Goal: Information Seeking & Learning: Learn about a topic

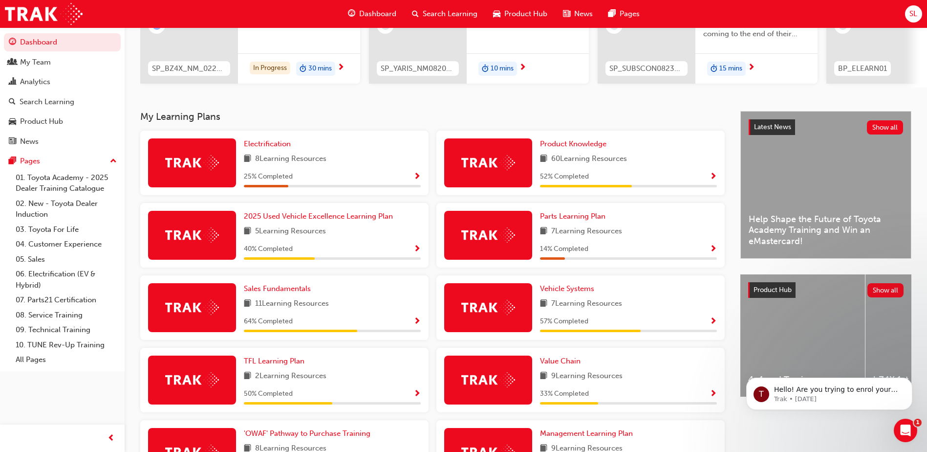
scroll to position [147, 0]
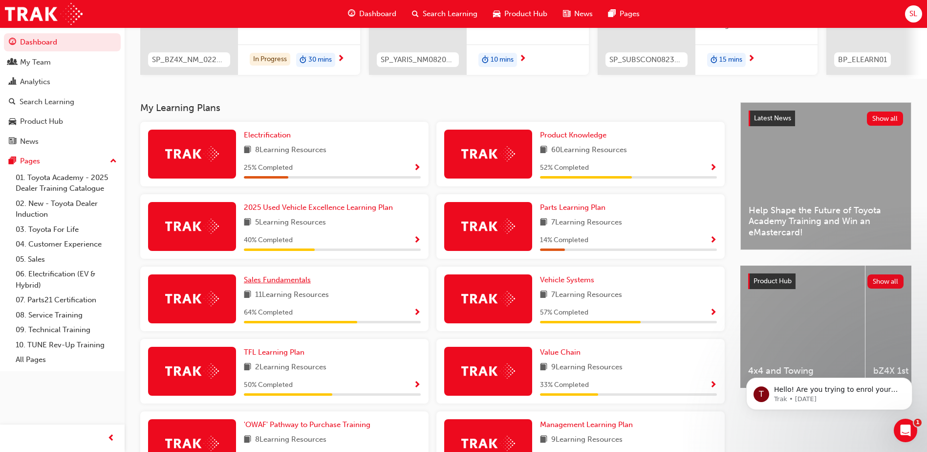
click at [288, 284] on span "Sales Fundamentals" at bounding box center [277, 279] width 67 height 9
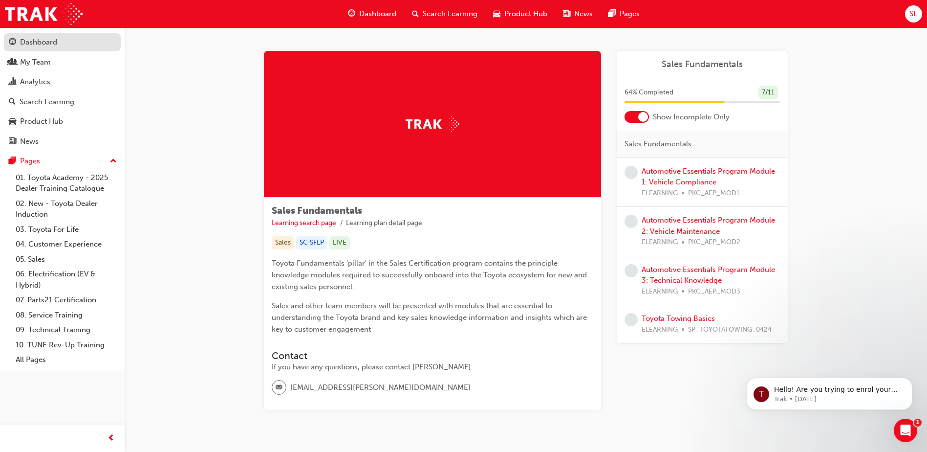
click at [42, 47] on div "Dashboard" at bounding box center [38, 42] width 37 height 11
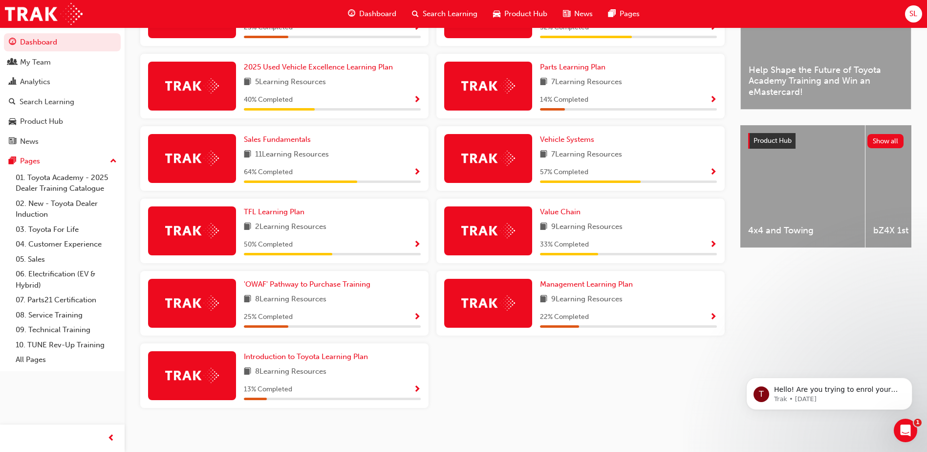
scroll to position [246, 0]
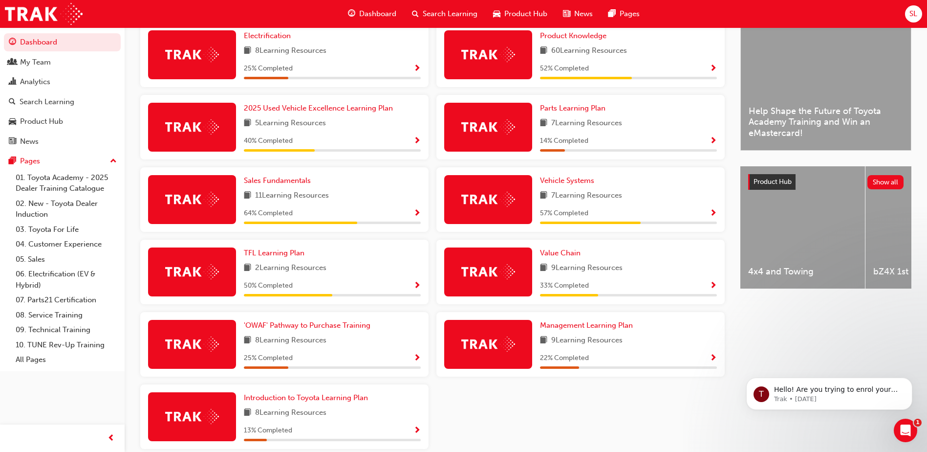
click at [419, 363] on span "Show Progress" at bounding box center [416, 358] width 7 height 9
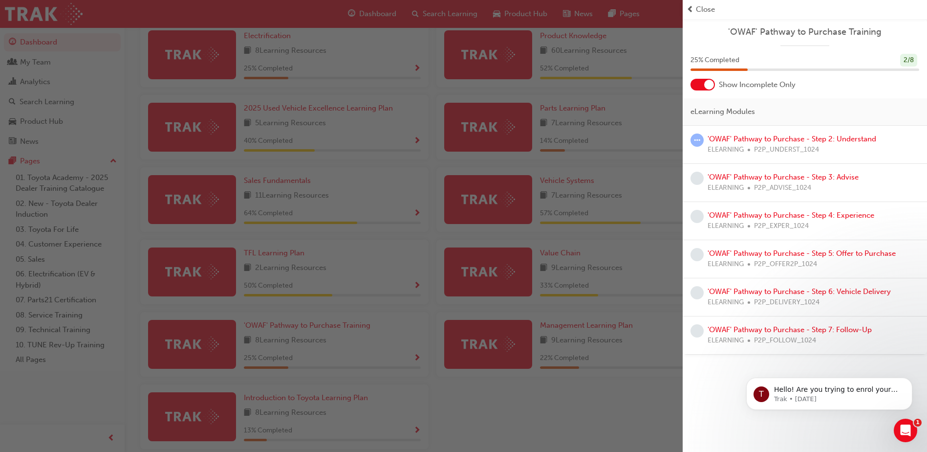
click at [748, 152] on div "ELEARNING P2P_UNDERST_1024" at bounding box center [792, 149] width 169 height 11
click at [750, 137] on link "'OWAF' Pathway to Purchase - Step 2: Understand" at bounding box center [792, 138] width 169 height 9
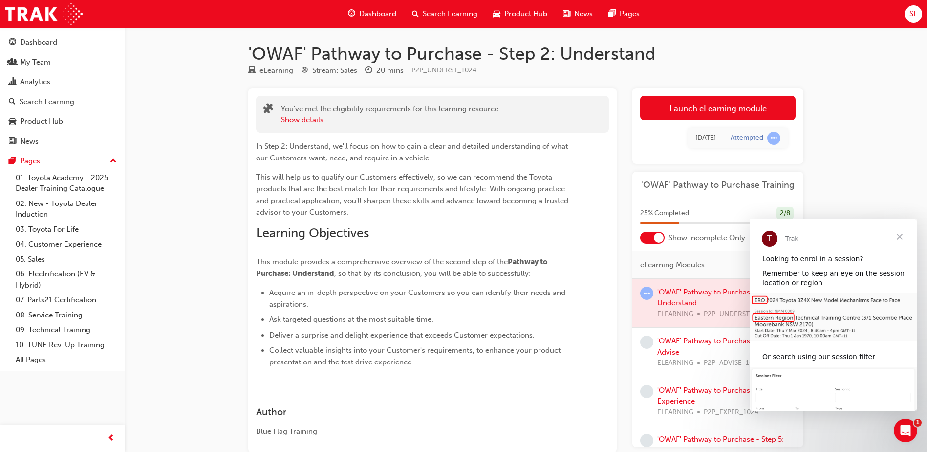
click at [903, 238] on span "Close" at bounding box center [899, 236] width 35 height 35
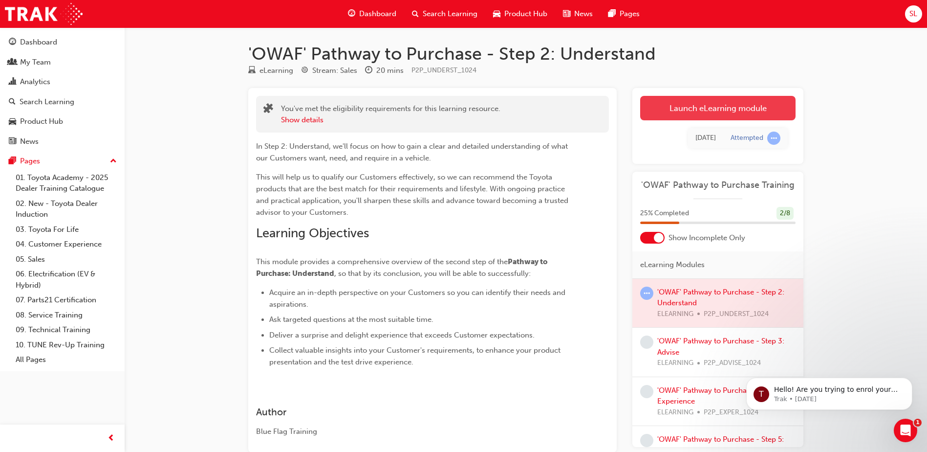
click at [714, 105] on link "Launch eLearning module" at bounding box center [717, 108] width 155 height 24
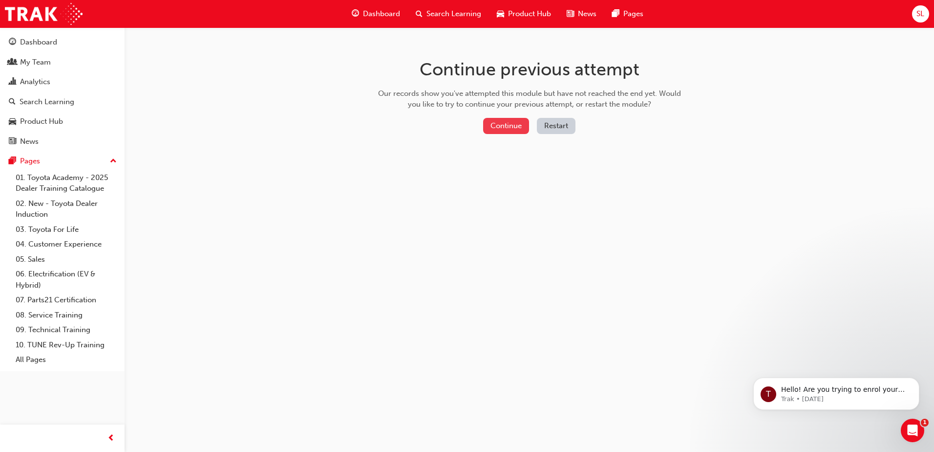
click at [514, 124] on button "Continue" at bounding box center [506, 126] width 46 height 16
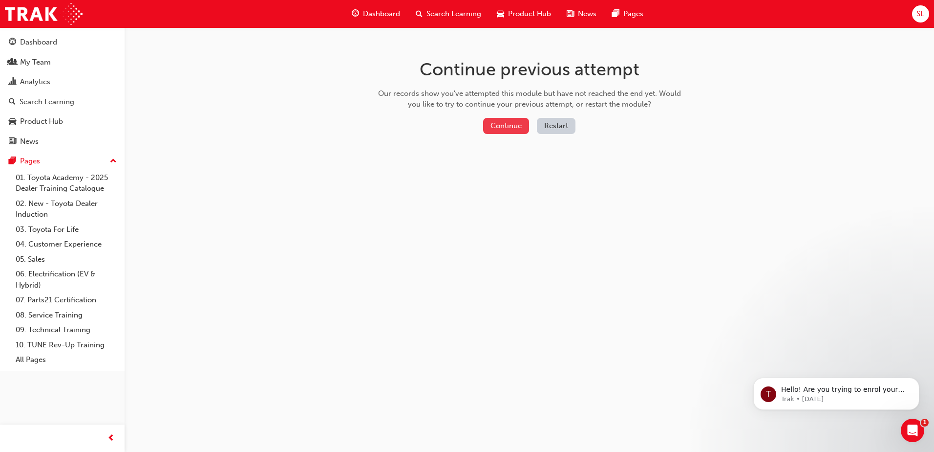
click at [505, 122] on button "Continue" at bounding box center [506, 126] width 46 height 16
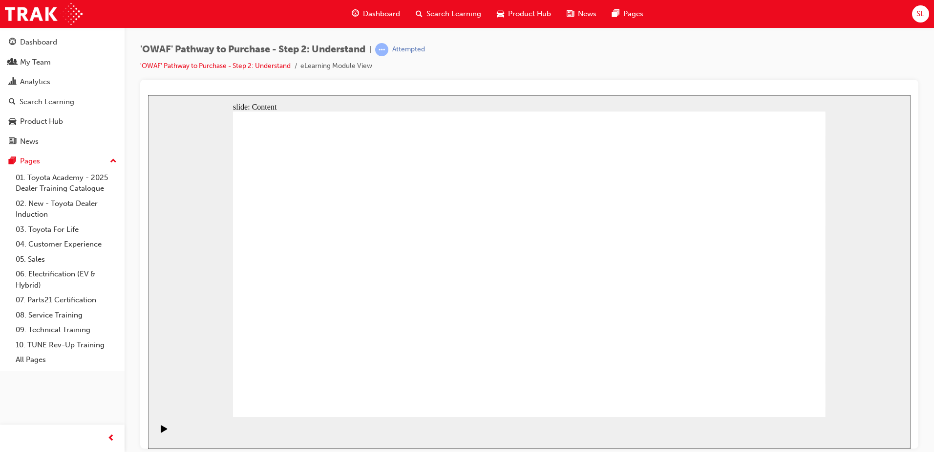
drag, startPoint x: 746, startPoint y: 393, endPoint x: 752, endPoint y: 391, distance: 6.8
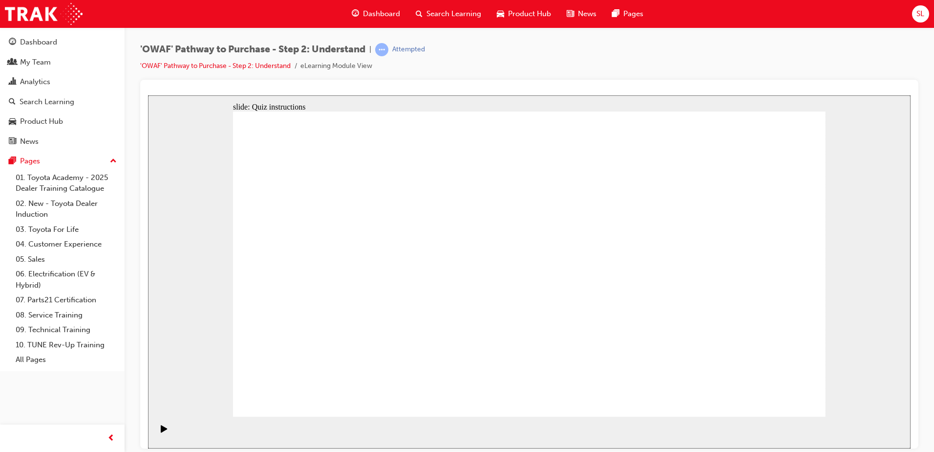
drag, startPoint x: 719, startPoint y: 307, endPoint x: 339, endPoint y: 296, distance: 380.4
drag, startPoint x: 743, startPoint y: 296, endPoint x: 550, endPoint y: 291, distance: 193.6
drag, startPoint x: 731, startPoint y: 286, endPoint x: 356, endPoint y: 291, distance: 374.9
drag, startPoint x: 691, startPoint y: 285, endPoint x: 353, endPoint y: 292, distance: 337.3
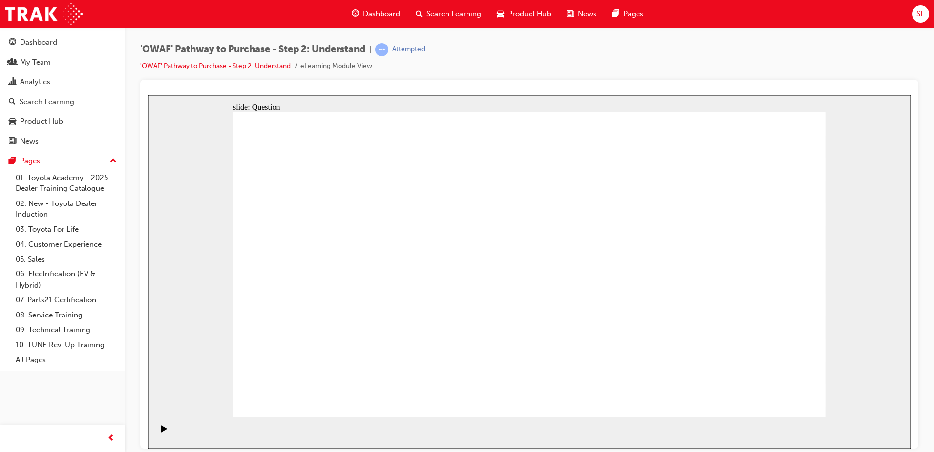
drag, startPoint x: 736, startPoint y: 303, endPoint x: 345, endPoint y: 295, distance: 391.6
drag, startPoint x: 760, startPoint y: 290, endPoint x: 606, endPoint y: 299, distance: 154.7
drag, startPoint x: 752, startPoint y: 293, endPoint x: 368, endPoint y: 292, distance: 384.2
drag, startPoint x: 749, startPoint y: 262, endPoint x: 391, endPoint y: 279, distance: 358.1
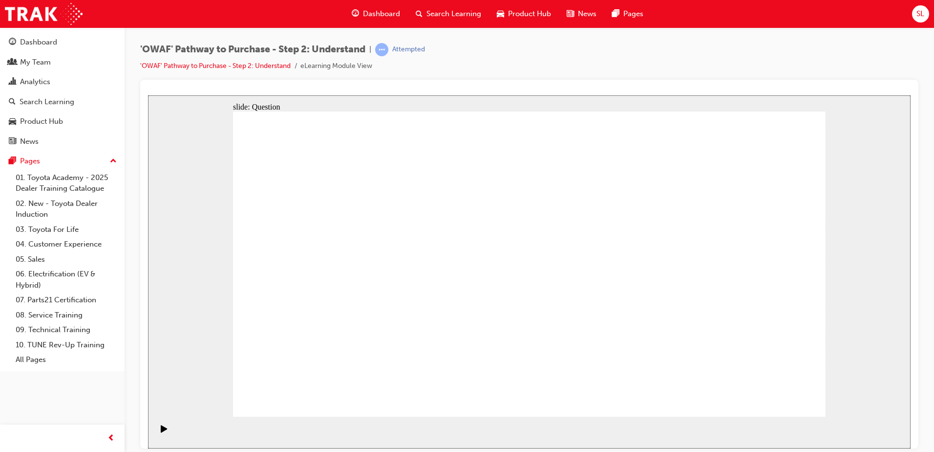
drag, startPoint x: 719, startPoint y: 318, endPoint x: 536, endPoint y: 329, distance: 183.1
drag, startPoint x: 721, startPoint y: 310, endPoint x: 376, endPoint y: 318, distance: 345.1
drag, startPoint x: 718, startPoint y: 291, endPoint x: 557, endPoint y: 302, distance: 162.1
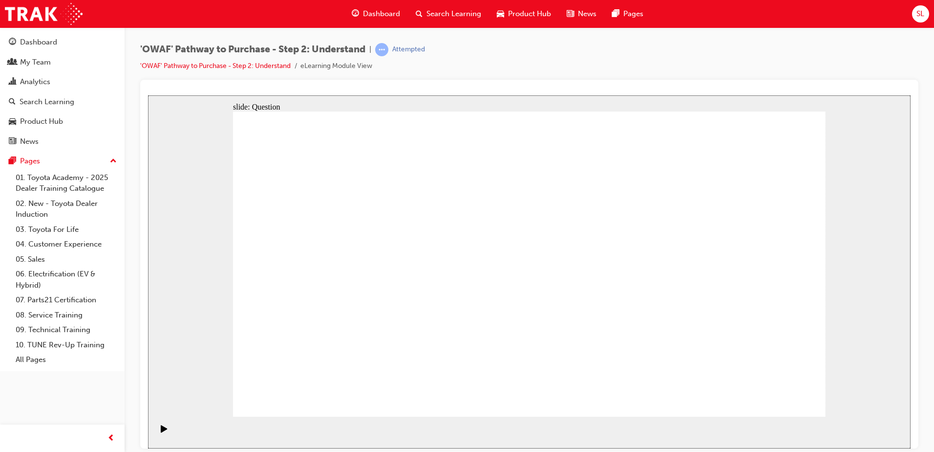
drag, startPoint x: 756, startPoint y: 290, endPoint x: 590, endPoint y: 298, distance: 165.4
drag, startPoint x: 745, startPoint y: 294, endPoint x: 561, endPoint y: 297, distance: 183.8
drag, startPoint x: 754, startPoint y: 291, endPoint x: 387, endPoint y: 296, distance: 366.6
drag, startPoint x: 735, startPoint y: 289, endPoint x: 377, endPoint y: 285, distance: 357.8
drag, startPoint x: 735, startPoint y: 275, endPoint x: 340, endPoint y: 276, distance: 394.4
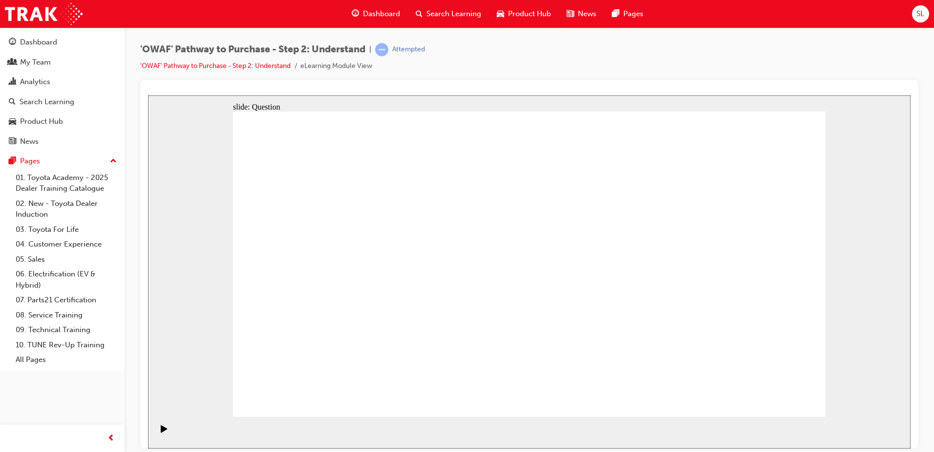
drag, startPoint x: 358, startPoint y: 333, endPoint x: 400, endPoint y: 242, distance: 100.4
drag, startPoint x: 454, startPoint y: 329, endPoint x: 505, endPoint y: 237, distance: 105.4
drag, startPoint x: 572, startPoint y: 385, endPoint x: 636, endPoint y: 235, distance: 162.9
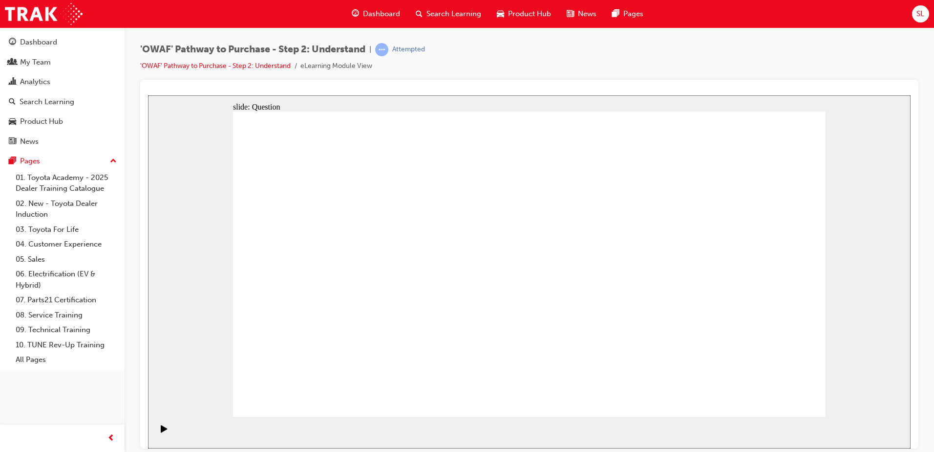
drag, startPoint x: 680, startPoint y: 361, endPoint x: 535, endPoint y: 270, distance: 171.3
drag, startPoint x: 348, startPoint y: 363, endPoint x: 394, endPoint y: 235, distance: 135.9
drag, startPoint x: 458, startPoint y: 393, endPoint x: 504, endPoint y: 244, distance: 156.0
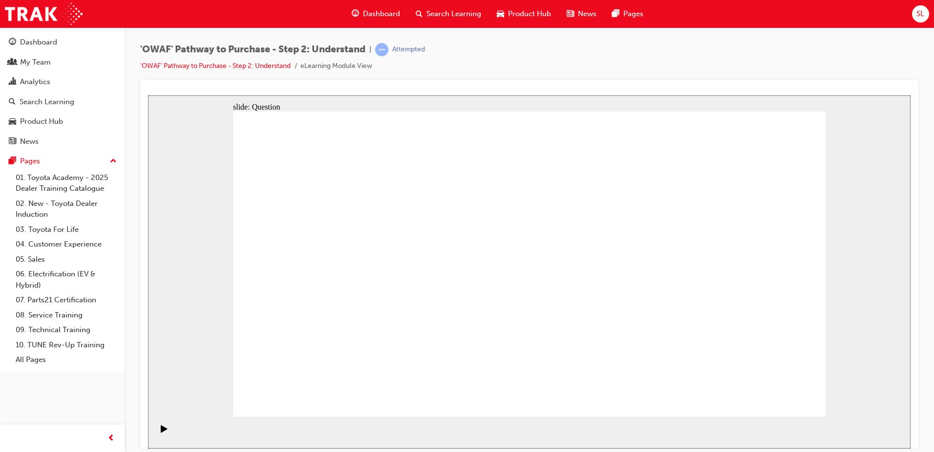
drag, startPoint x: 549, startPoint y: 338, endPoint x: 597, endPoint y: 248, distance: 101.5
drag, startPoint x: 664, startPoint y: 396, endPoint x: 535, endPoint y: 277, distance: 176.1
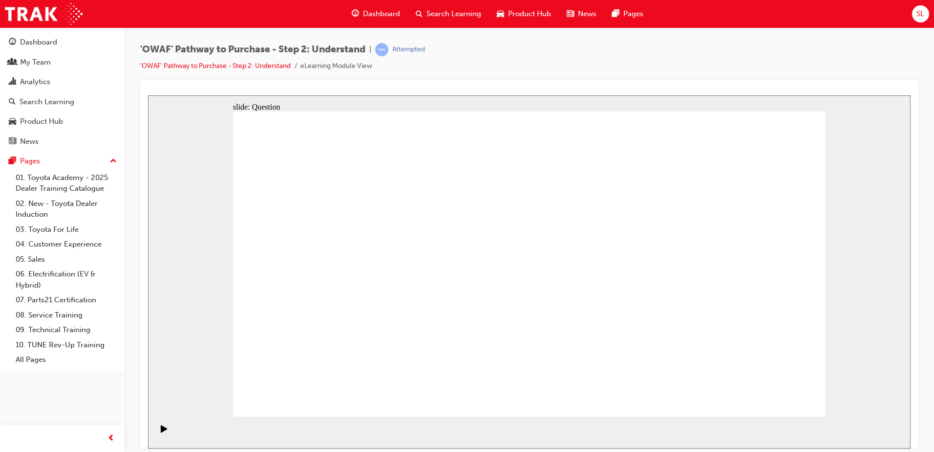
checkbox input "true"
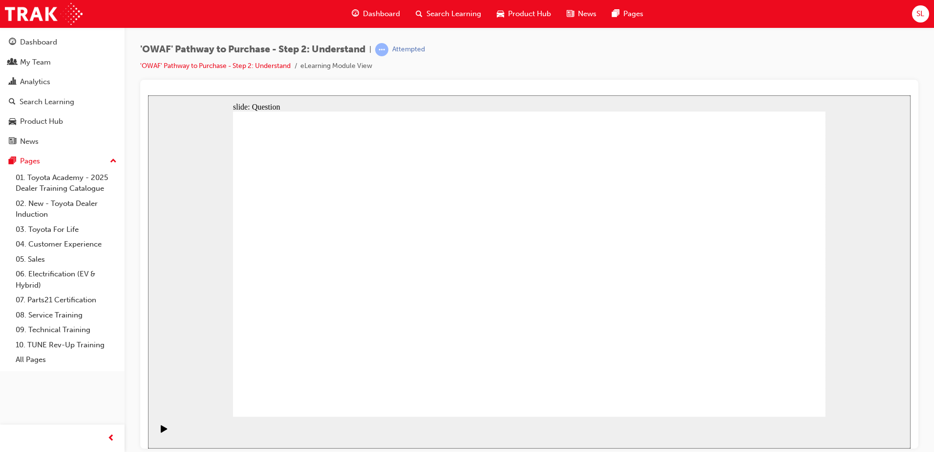
checkbox input "false"
checkbox input "true"
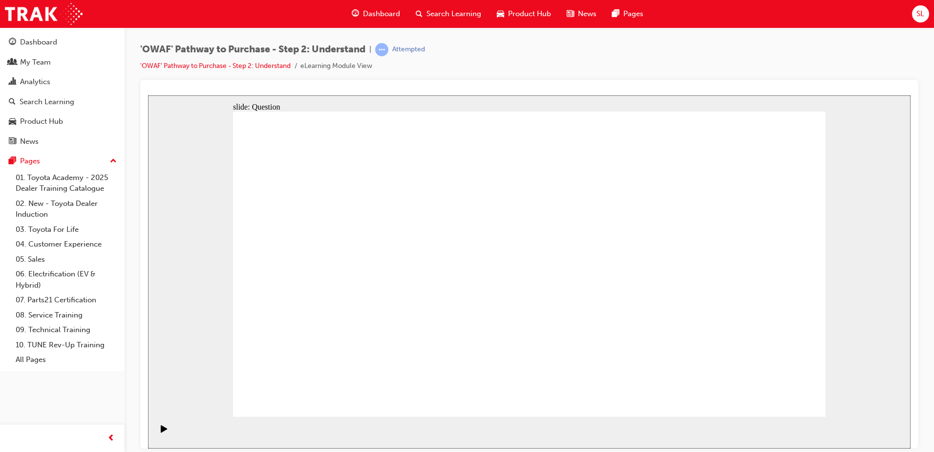
checkbox input "true"
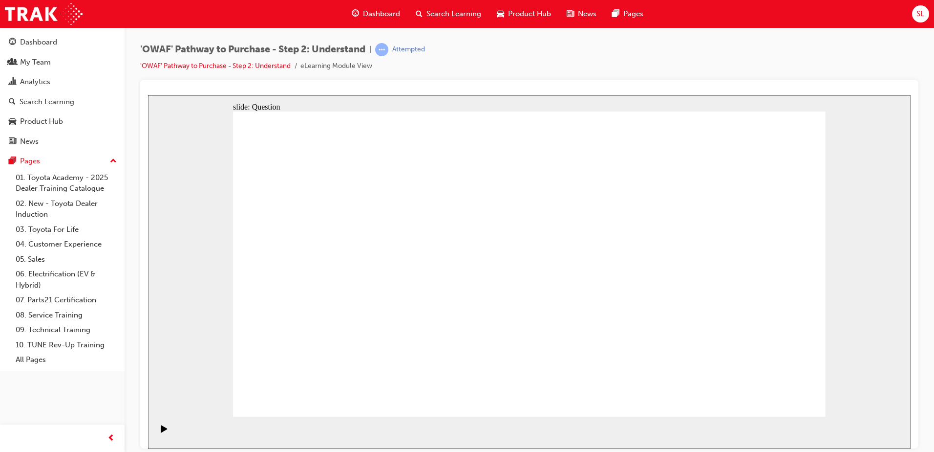
checkbox input "false"
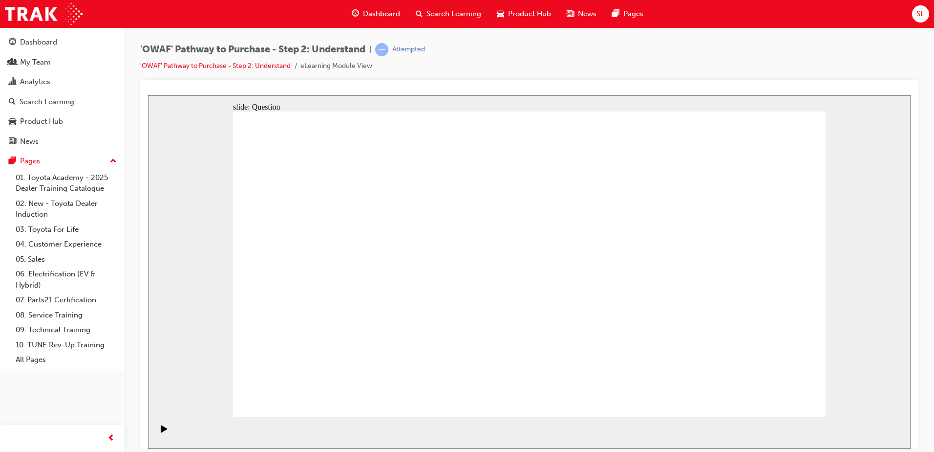
checkbox input "true"
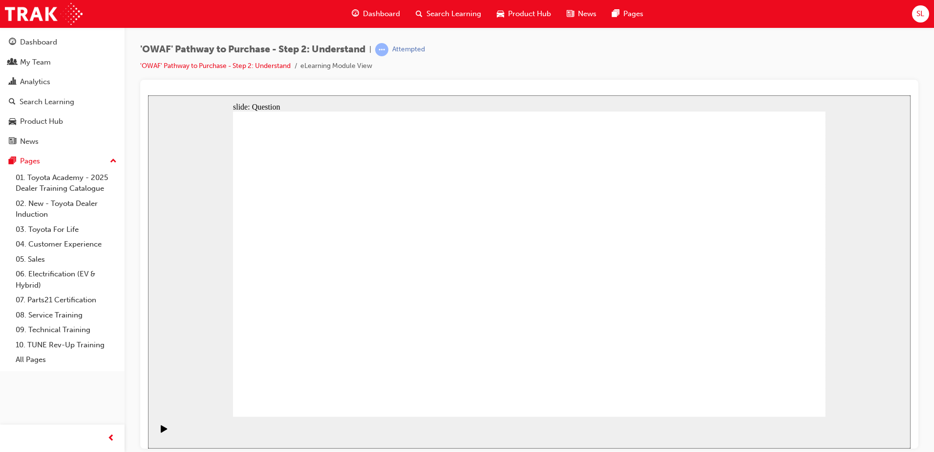
radio input "true"
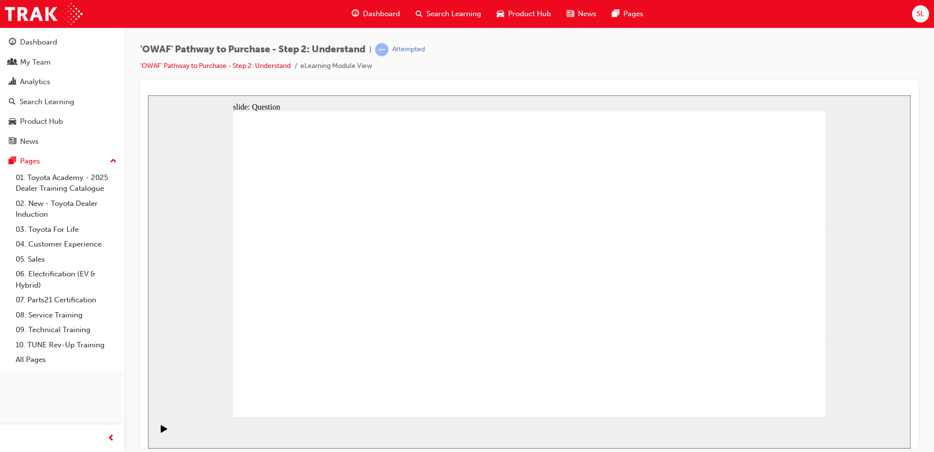
drag, startPoint x: 543, startPoint y: 230, endPoint x: 309, endPoint y: 349, distance: 263.2
drag, startPoint x: 585, startPoint y: 239, endPoint x: 357, endPoint y: 352, distance: 255.1
drag, startPoint x: 495, startPoint y: 233, endPoint x: 434, endPoint y: 350, distance: 131.6
drag, startPoint x: 697, startPoint y: 262, endPoint x: 469, endPoint y: 338, distance: 240.6
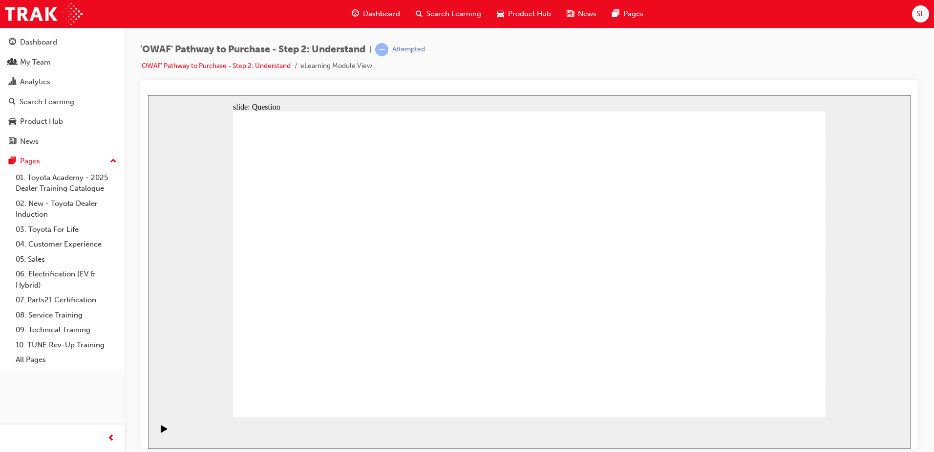
drag, startPoint x: 344, startPoint y: 238, endPoint x: 522, endPoint y: 354, distance: 213.6
drag, startPoint x: 715, startPoint y: 229, endPoint x: 605, endPoint y: 340, distance: 156.2
drag, startPoint x: 300, startPoint y: 233, endPoint x: 651, endPoint y: 352, distance: 371.1
drag, startPoint x: 646, startPoint y: 241, endPoint x: 703, endPoint y: 353, distance: 125.7
drag, startPoint x: 433, startPoint y: 234, endPoint x: 760, endPoint y: 340, distance: 344.2
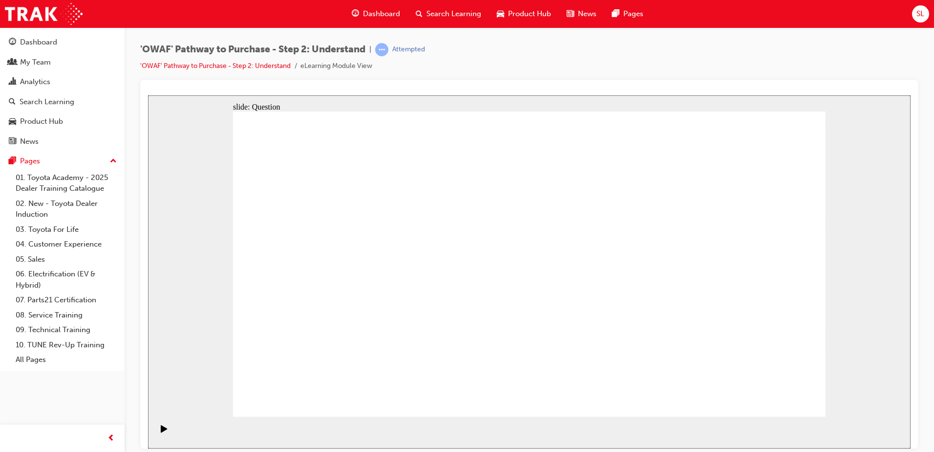
drag, startPoint x: 691, startPoint y: 348, endPoint x: 645, endPoint y: 347, distance: 45.9
drag, startPoint x: 298, startPoint y: 221, endPoint x: 711, endPoint y: 335, distance: 427.9
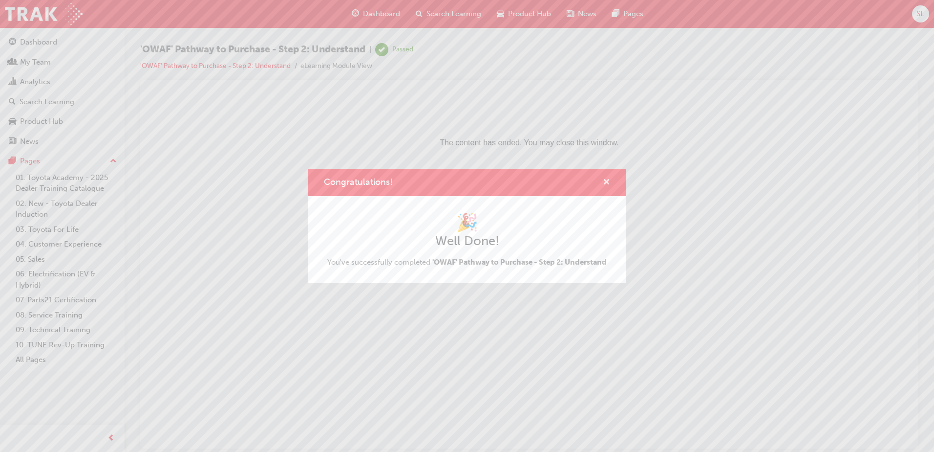
click at [608, 178] on span "cross-icon" at bounding box center [606, 182] width 7 height 9
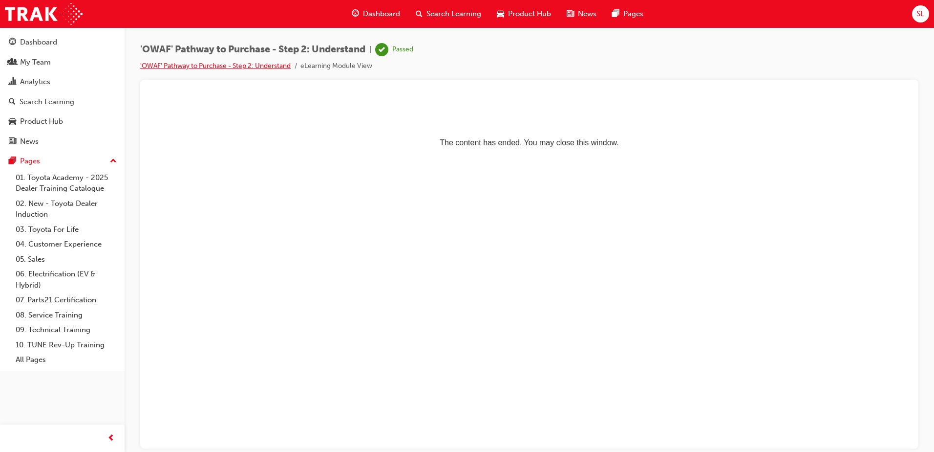
click at [273, 66] on link "'OWAF' Pathway to Purchase - Step 2: Understand" at bounding box center [215, 66] width 151 height 8
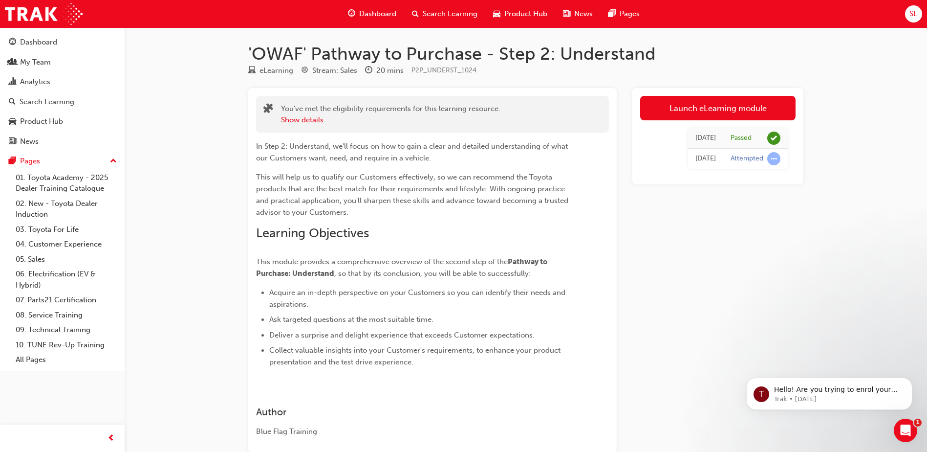
click at [270, 71] on div "eLearning" at bounding box center [277, 70] width 34 height 11
click at [39, 258] on link "05. Sales" at bounding box center [66, 259] width 109 height 15
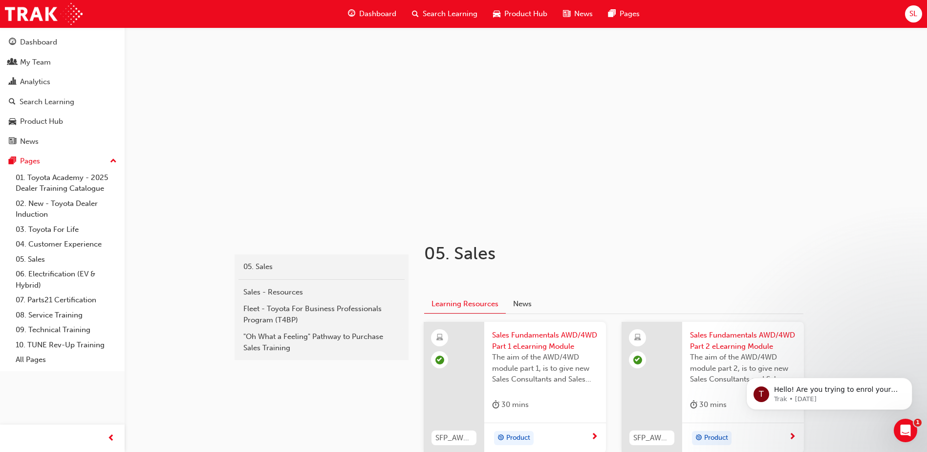
click at [369, 12] on span "Dashboard" at bounding box center [377, 13] width 37 height 11
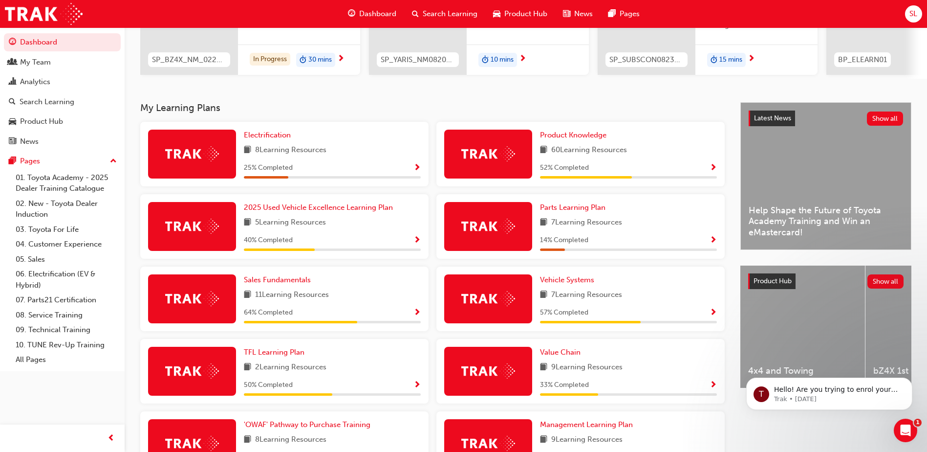
scroll to position [293, 0]
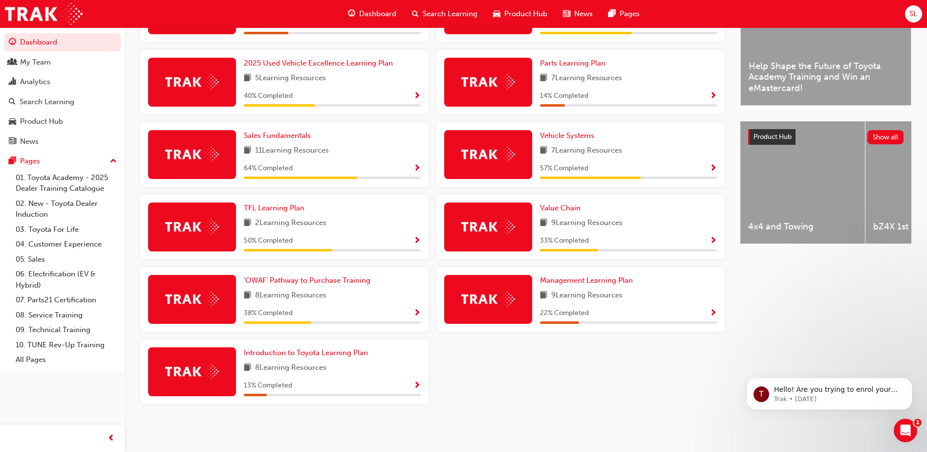
click at [416, 315] on span "Show Progress" at bounding box center [416, 313] width 7 height 9
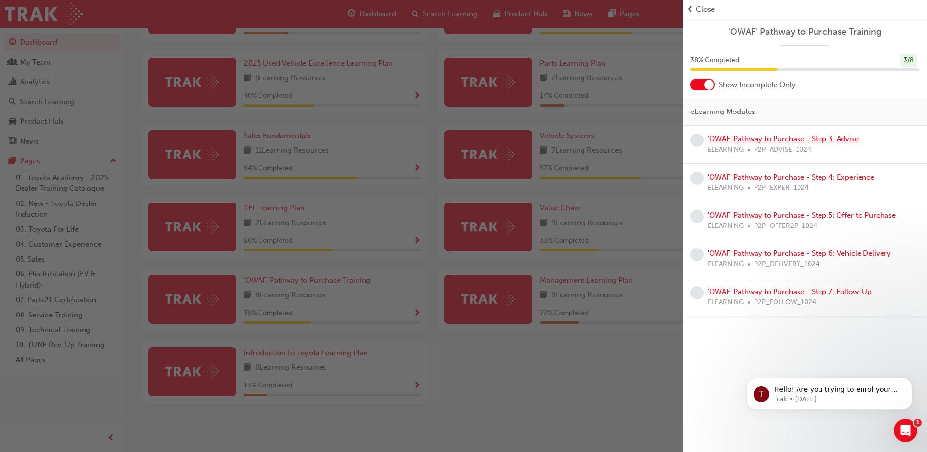
click at [757, 138] on link "'OWAF' Pathway to Purchase - Step 3: Advise" at bounding box center [783, 138] width 151 height 9
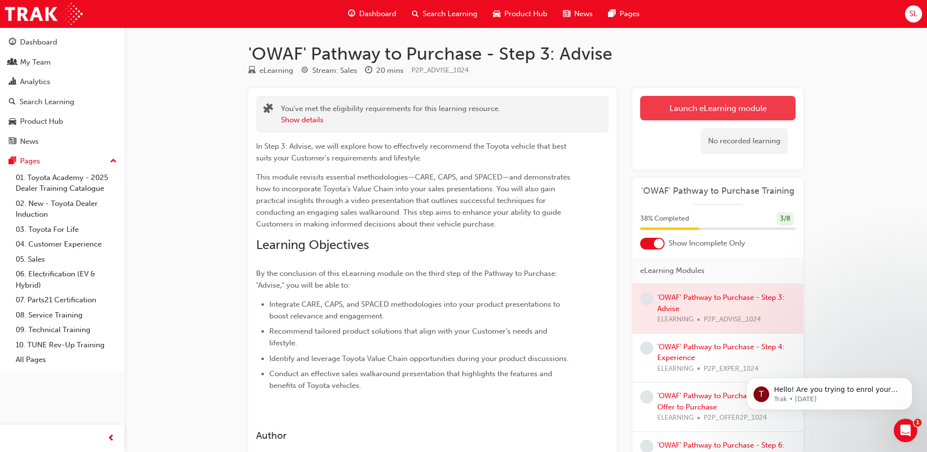
click at [714, 100] on link "Launch eLearning module" at bounding box center [717, 108] width 155 height 24
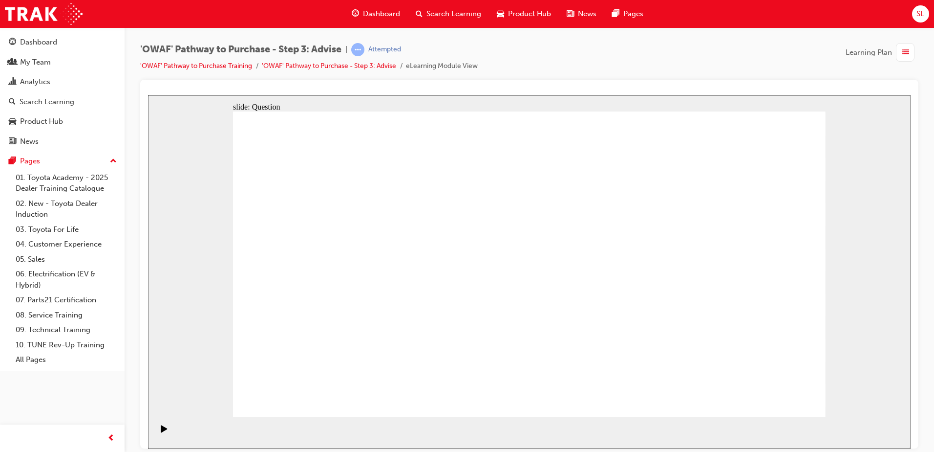
drag, startPoint x: 544, startPoint y: 364, endPoint x: 350, endPoint y: 240, distance: 230.1
drag, startPoint x: 685, startPoint y: 350, endPoint x: 321, endPoint y: 277, distance: 372.0
drag, startPoint x: 325, startPoint y: 350, endPoint x: 331, endPoint y: 322, distance: 29.1
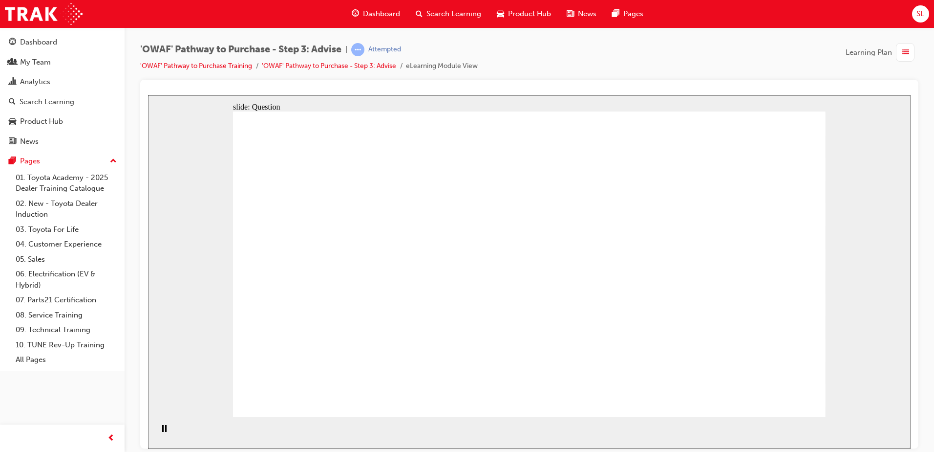
drag, startPoint x: 443, startPoint y: 361, endPoint x: 493, endPoint y: 244, distance: 126.6
drag, startPoint x: 525, startPoint y: 358, endPoint x: 363, endPoint y: 271, distance: 184.1
drag, startPoint x: 634, startPoint y: 329, endPoint x: 622, endPoint y: 272, distance: 59.0
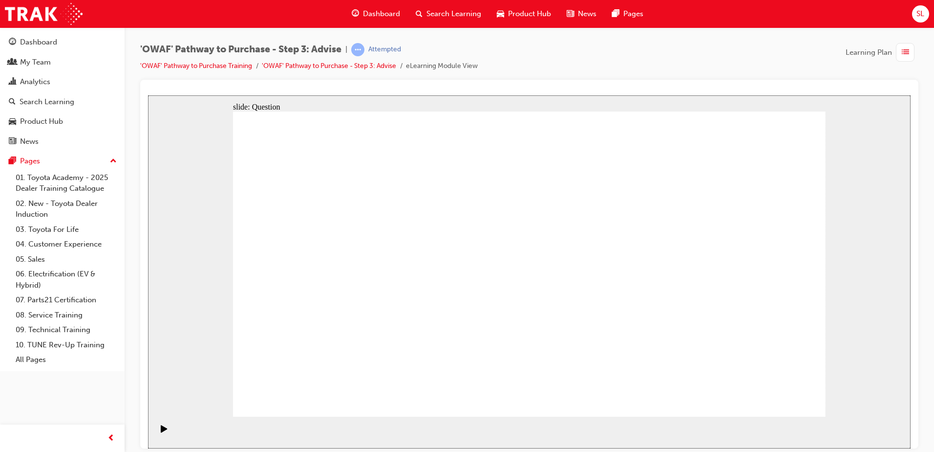
drag, startPoint x: 750, startPoint y: 303, endPoint x: 575, endPoint y: 305, distance: 175.0
drag, startPoint x: 733, startPoint y: 303, endPoint x: 382, endPoint y: 301, distance: 350.9
drag, startPoint x: 758, startPoint y: 315, endPoint x: 549, endPoint y: 319, distance: 209.2
drag, startPoint x: 705, startPoint y: 329, endPoint x: 552, endPoint y: 327, distance: 153.0
drag, startPoint x: 703, startPoint y: 325, endPoint x: 535, endPoint y: 329, distance: 168.2
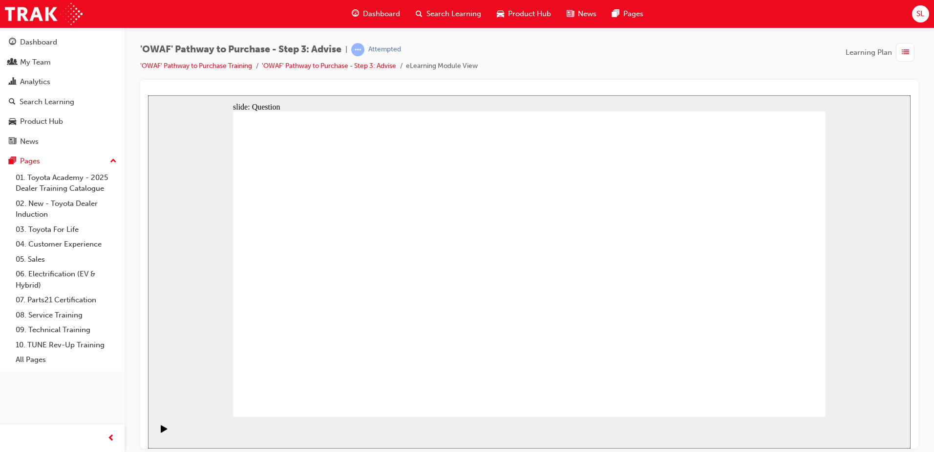
drag, startPoint x: 722, startPoint y: 326, endPoint x: 346, endPoint y: 324, distance: 376.3
drag, startPoint x: 745, startPoint y: 327, endPoint x: 374, endPoint y: 318, distance: 371.1
drag, startPoint x: 765, startPoint y: 323, endPoint x: 376, endPoint y: 326, distance: 388.6
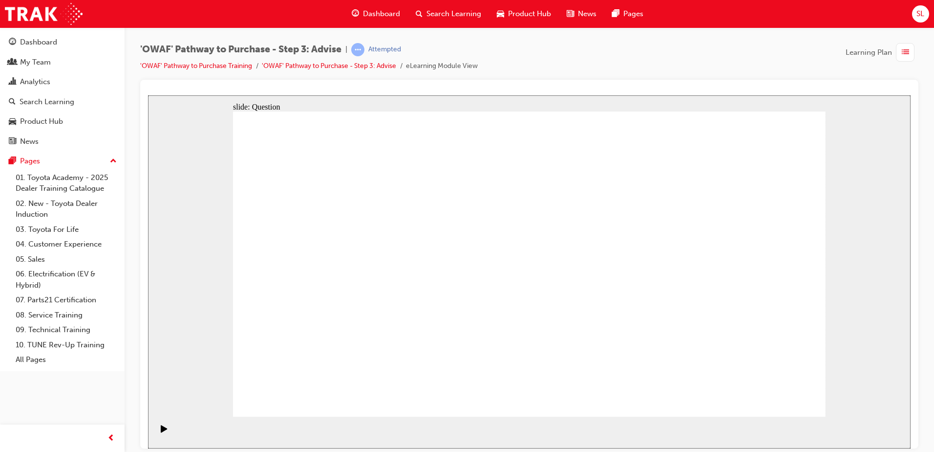
drag, startPoint x: 341, startPoint y: 284, endPoint x: 658, endPoint y: 294, distance: 317.4
drag, startPoint x: 341, startPoint y: 325, endPoint x: 609, endPoint y: 310, distance: 268.7
drag, startPoint x: 398, startPoint y: 337, endPoint x: 678, endPoint y: 277, distance: 286.8
drag, startPoint x: 345, startPoint y: 248, endPoint x: 574, endPoint y: 291, distance: 233.1
drag, startPoint x: 419, startPoint y: 290, endPoint x: 621, endPoint y: 291, distance: 202.3
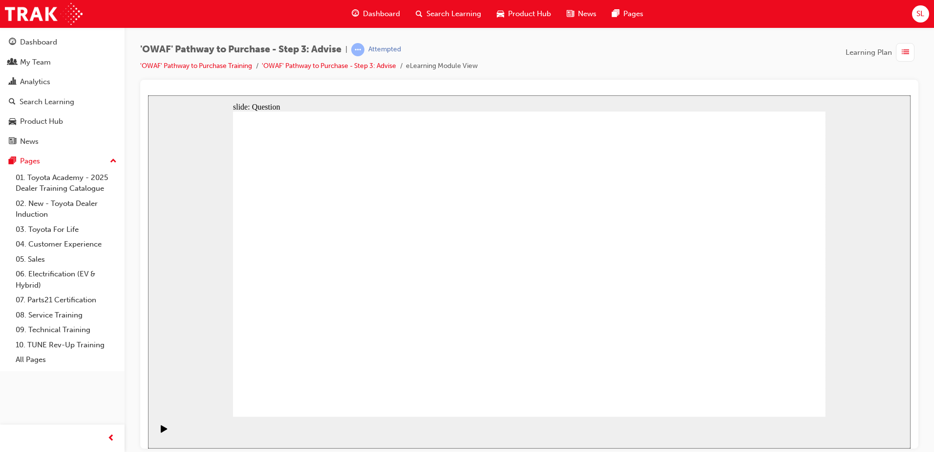
drag, startPoint x: 768, startPoint y: 231, endPoint x: 482, endPoint y: 340, distance: 306.0
drag, startPoint x: 361, startPoint y: 239, endPoint x: 534, endPoint y: 358, distance: 209.9
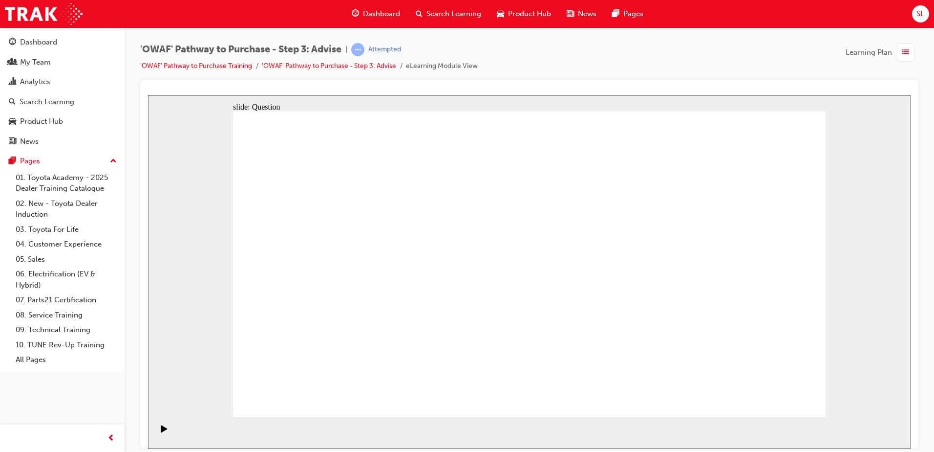
drag, startPoint x: 654, startPoint y: 241, endPoint x: 414, endPoint y: 354, distance: 265.4
drag, startPoint x: 293, startPoint y: 242, endPoint x: 704, endPoint y: 359, distance: 427.8
drag, startPoint x: 595, startPoint y: 233, endPoint x: 363, endPoint y: 355, distance: 262.8
drag, startPoint x: 422, startPoint y: 355, endPoint x: 675, endPoint y: 361, distance: 253.2
drag, startPoint x: 697, startPoint y: 358, endPoint x: 423, endPoint y: 361, distance: 273.7
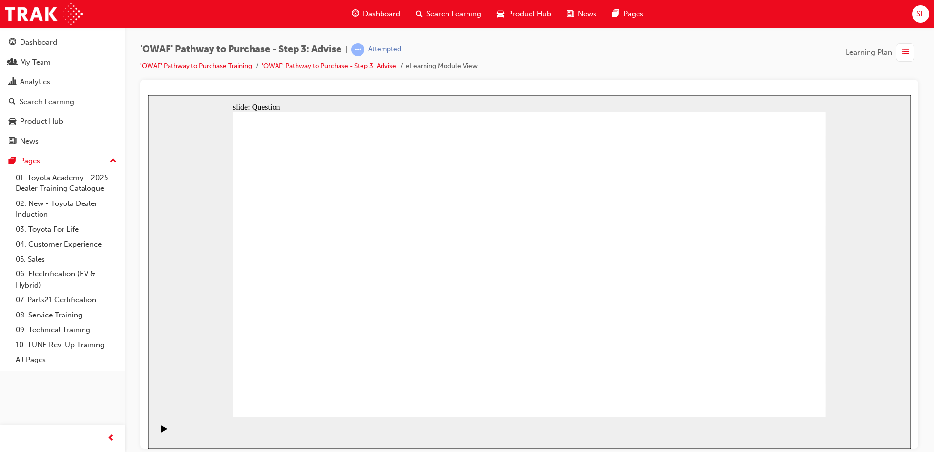
drag, startPoint x: 417, startPoint y: 328, endPoint x: 718, endPoint y: 337, distance: 301.2
drag, startPoint x: 422, startPoint y: 235, endPoint x: 773, endPoint y: 352, distance: 370.3
drag, startPoint x: 494, startPoint y: 240, endPoint x: 610, endPoint y: 354, distance: 163.1
drag, startPoint x: 700, startPoint y: 235, endPoint x: 404, endPoint y: 353, distance: 318.9
drag, startPoint x: 528, startPoint y: 233, endPoint x: 297, endPoint y: 347, distance: 257.5
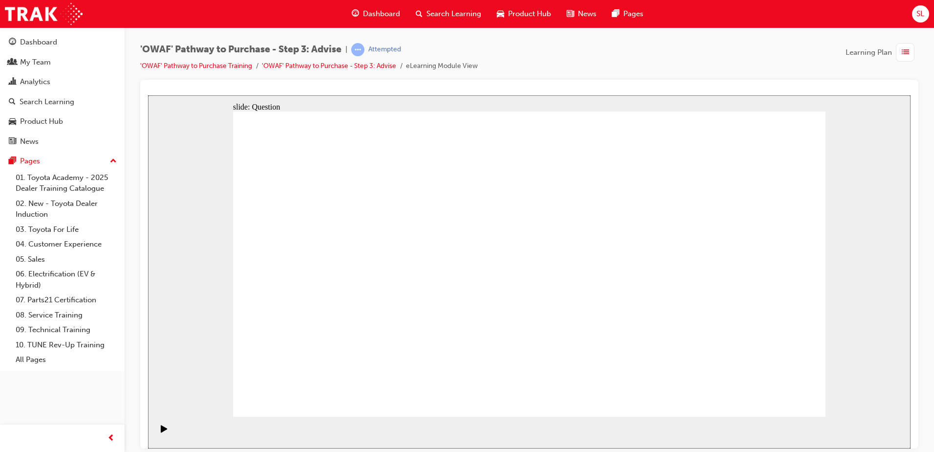
drag, startPoint x: 701, startPoint y: 353, endPoint x: 641, endPoint y: 354, distance: 60.1
drag, startPoint x: 655, startPoint y: 235, endPoint x: 702, endPoint y: 343, distance: 118.0
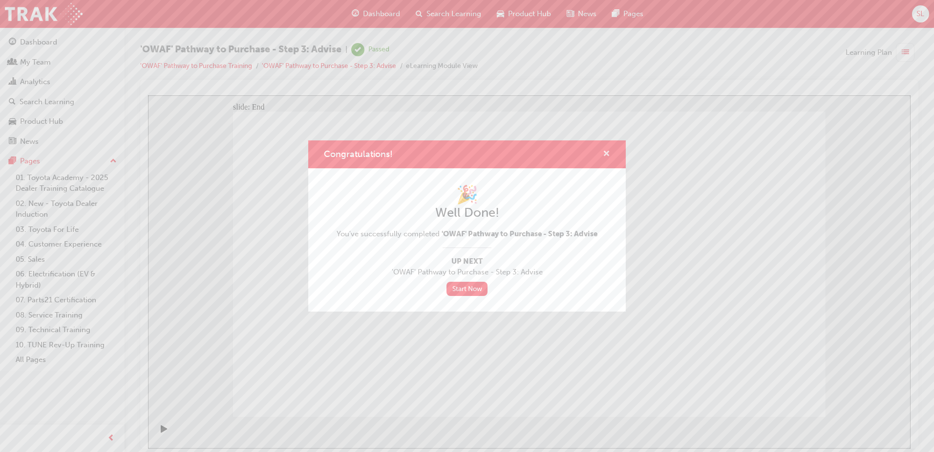
click at [606, 155] on span "cross-icon" at bounding box center [606, 154] width 7 height 9
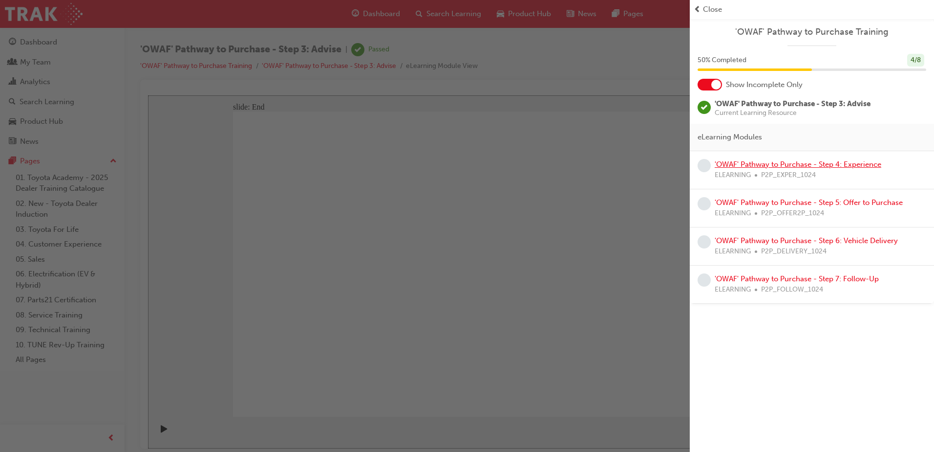
click at [775, 163] on link "'OWAF' Pathway to Purchase - Step 4: Experience" at bounding box center [798, 164] width 167 height 9
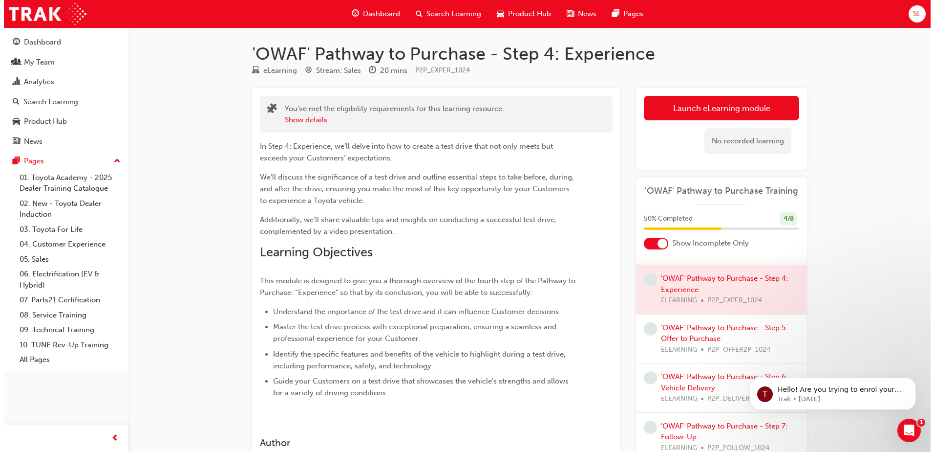
scroll to position [28, 0]
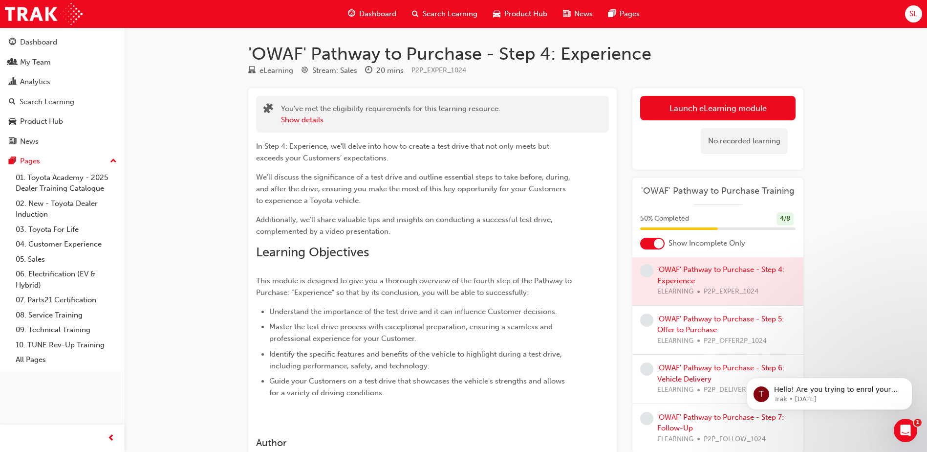
click at [682, 271] on div at bounding box center [717, 280] width 171 height 49
click at [695, 265] on div at bounding box center [717, 280] width 171 height 49
click at [691, 271] on div at bounding box center [717, 280] width 171 height 49
click at [717, 117] on link "Launch eLearning module" at bounding box center [717, 108] width 155 height 24
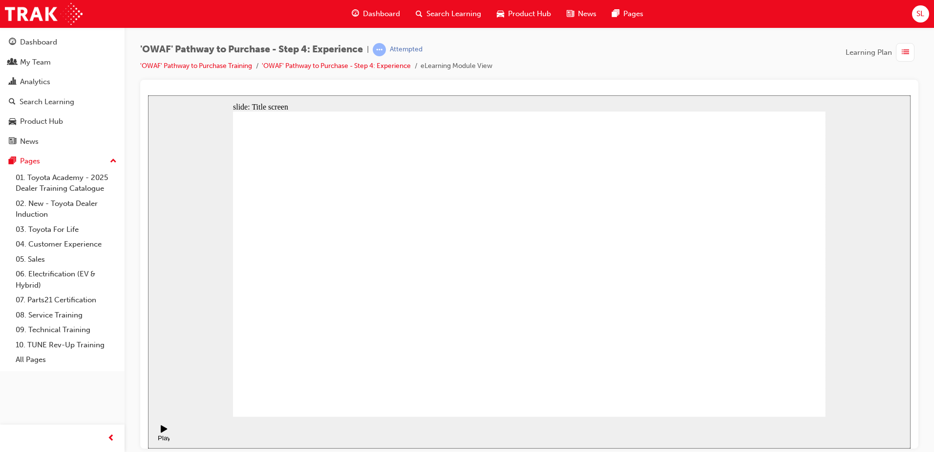
drag, startPoint x: 549, startPoint y: 376, endPoint x: 546, endPoint y: 386, distance: 9.9
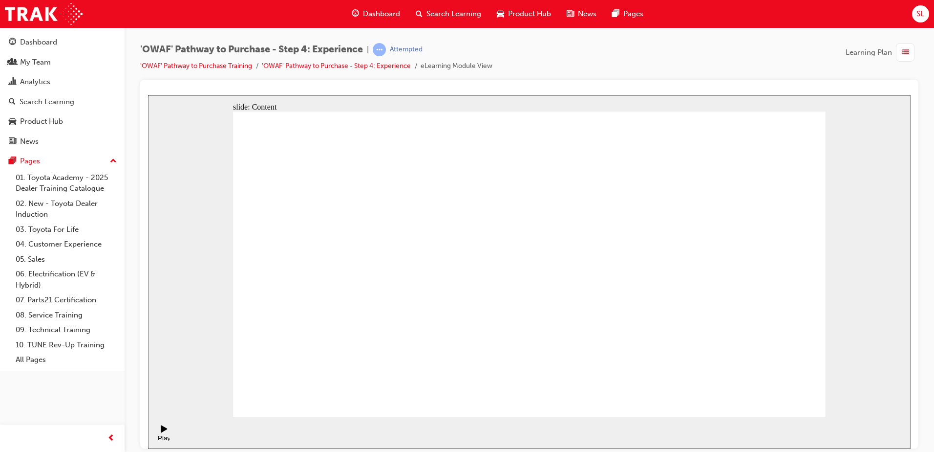
drag, startPoint x: 453, startPoint y: 236, endPoint x: 463, endPoint y: 230, distance: 12.5
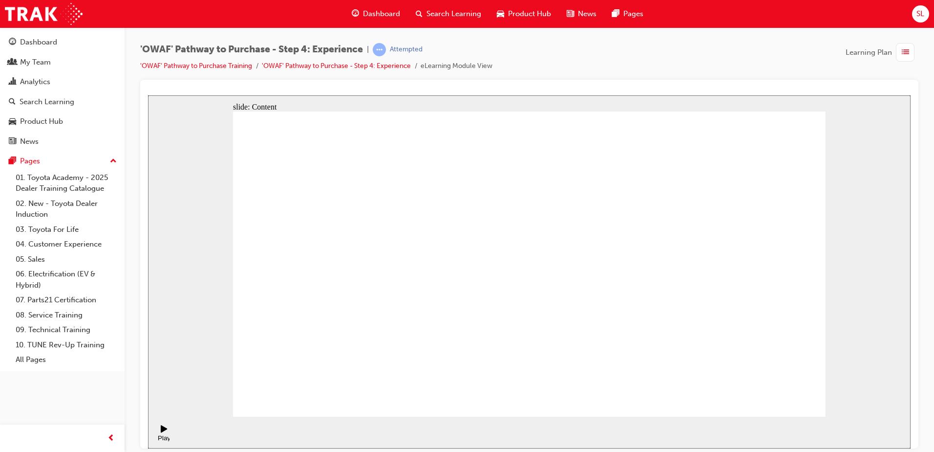
drag, startPoint x: 441, startPoint y: 305, endPoint x: 459, endPoint y: 310, distance: 18.9
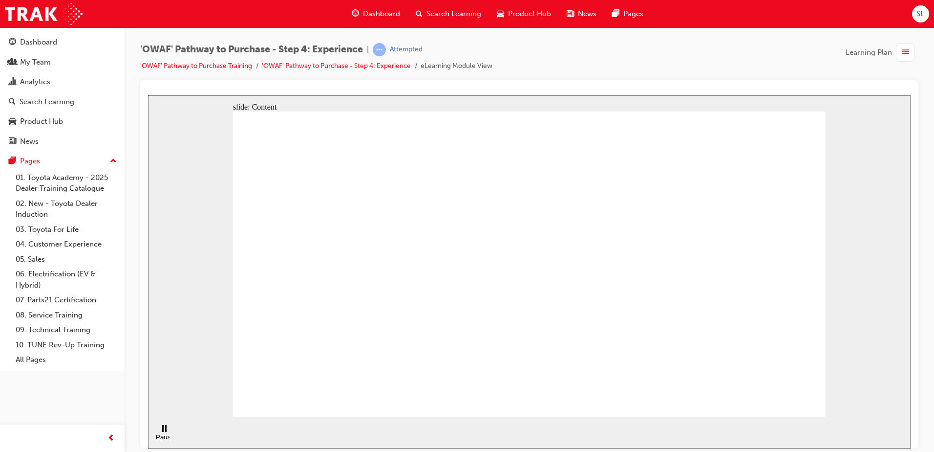
click at [162, 431] on icon "Pause (Ctrl+Alt+P)" at bounding box center [164, 427] width 4 height 7
